Goal: Find specific page/section: Locate item on page

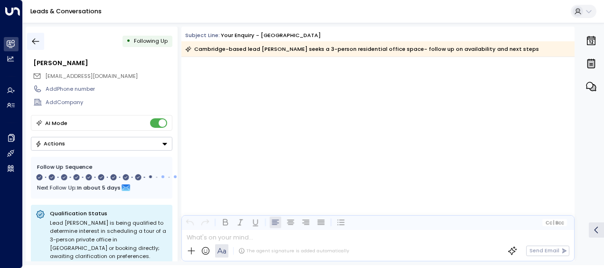
scroll to position [3562, 0]
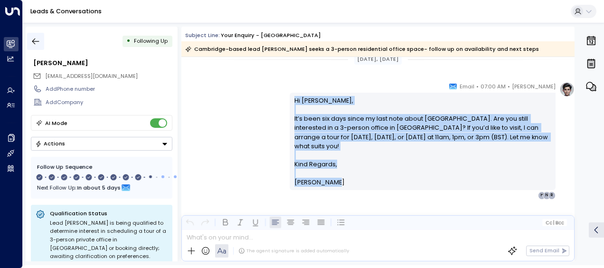
click at [37, 41] on icon "button" at bounding box center [35, 41] width 9 height 9
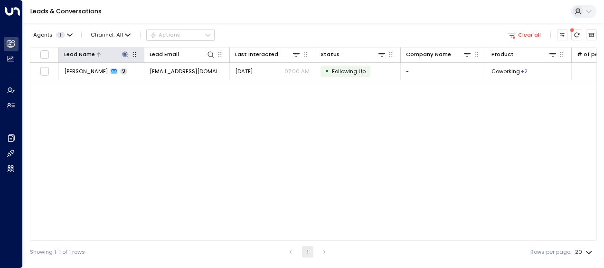
click at [125, 51] on icon at bounding box center [126, 55] width 8 height 8
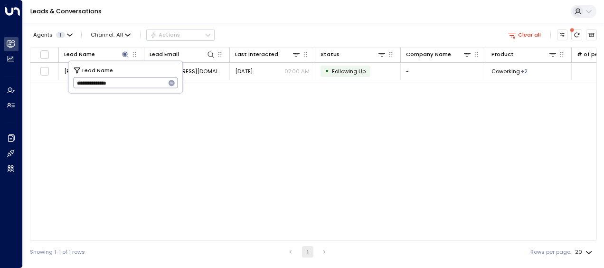
drag, startPoint x: 78, startPoint y: 82, endPoint x: 139, endPoint y: 91, distance: 61.0
click at [139, 91] on div "**********" at bounding box center [125, 77] width 114 height 32
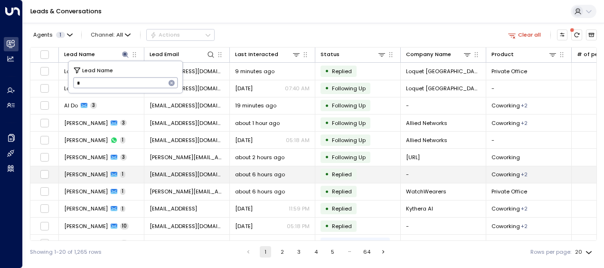
type input "**********"
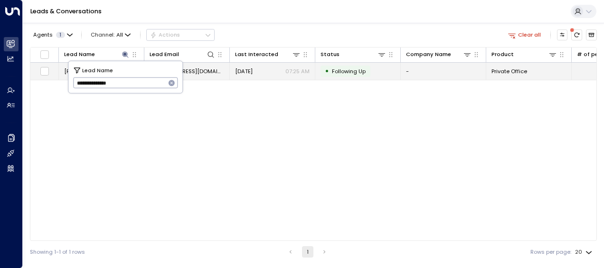
click at [253, 69] on span "[DATE]" at bounding box center [244, 71] width 18 height 8
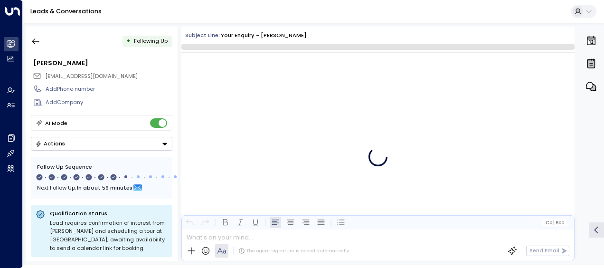
scroll to position [2738, 0]
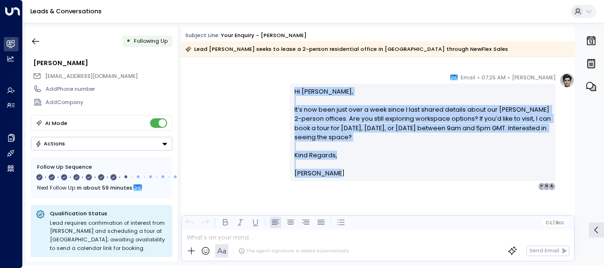
drag, startPoint x: 292, startPoint y: 88, endPoint x: 334, endPoint y: 178, distance: 99.2
click at [334, 178] on div "Hi [PERSON_NAME], It’s now been just over a week since I last shared details ab…" at bounding box center [423, 132] width 266 height 97
drag, startPoint x: 334, startPoint y: 178, endPoint x: 297, endPoint y: 141, distance: 52.0
copy div "Hi [PERSON_NAME], It’s now been just over a week since I last shared details ab…"
